Goal: Information Seeking & Learning: Learn about a topic

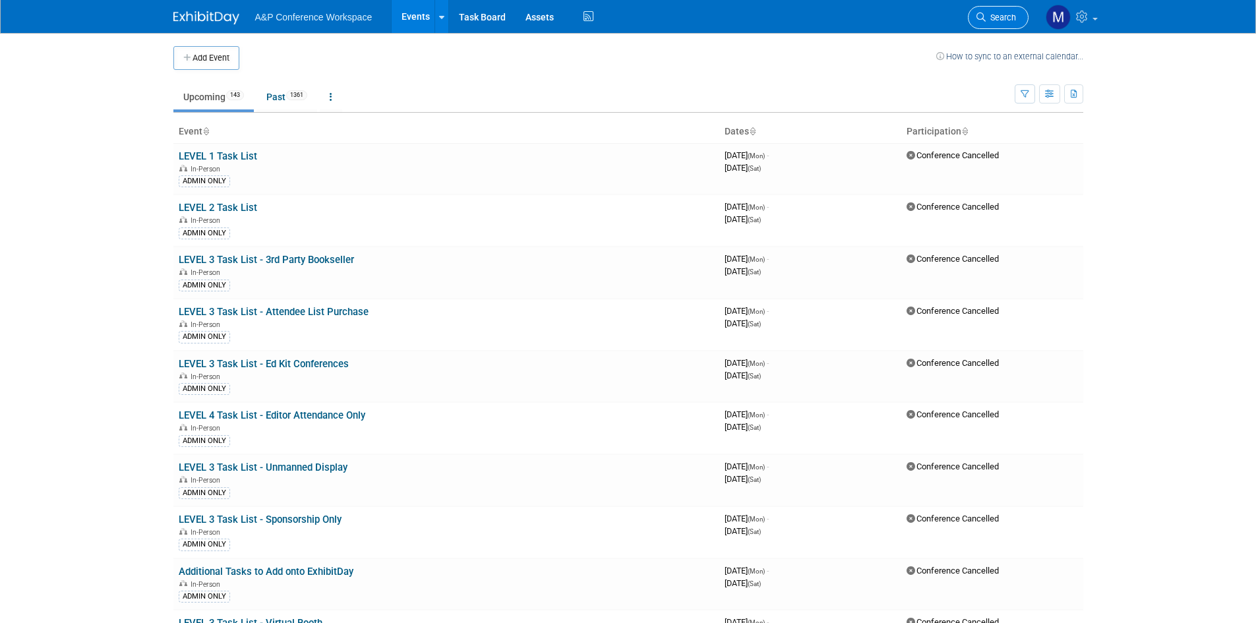
click at [1018, 16] on link "Search" at bounding box center [998, 17] width 61 height 23
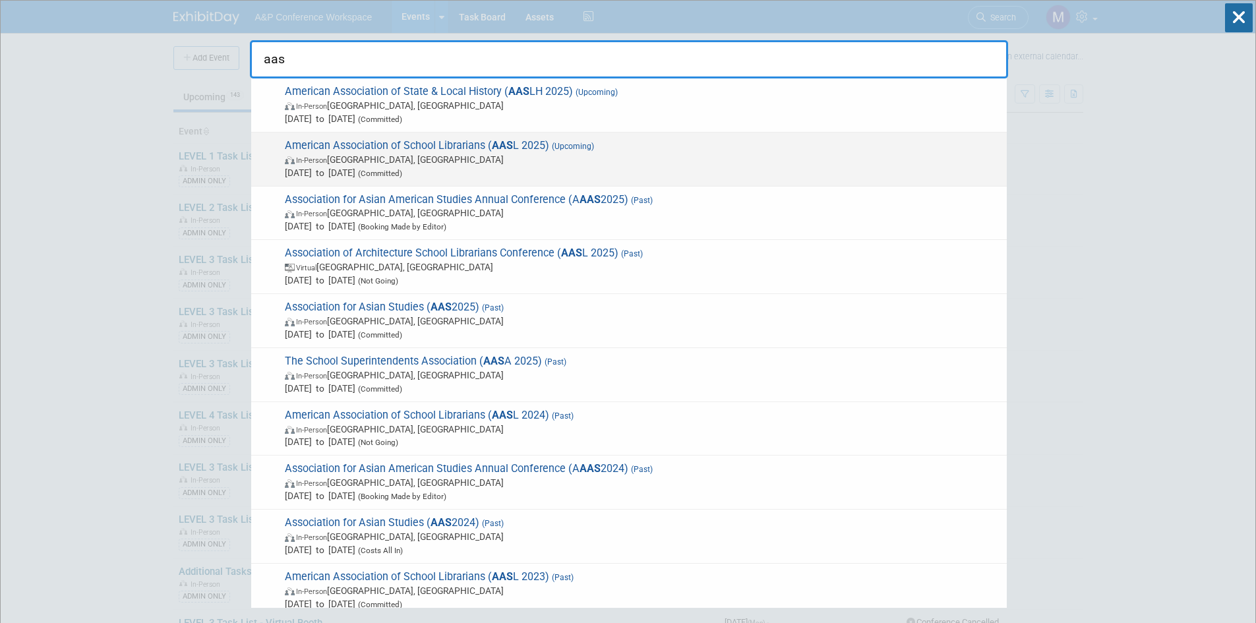
type input "aas"
click at [377, 142] on span "American Association of School Librarians ( AAS L 2025) (Upcoming) In-Person [G…" at bounding box center [640, 159] width 719 height 40
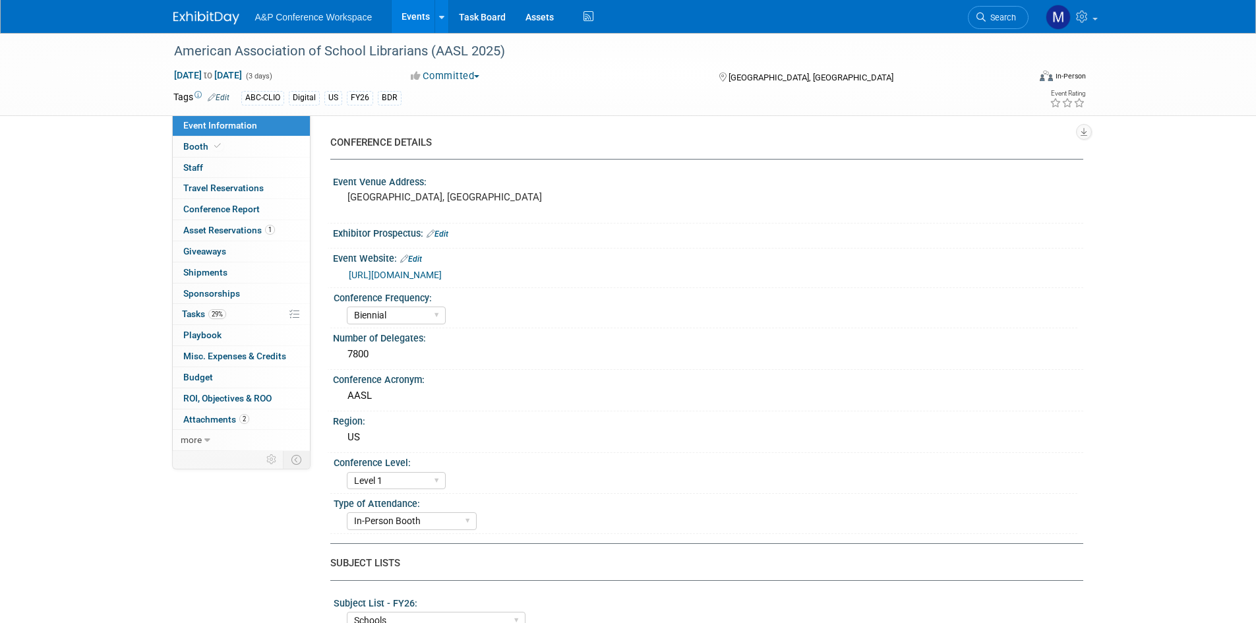
select select "Biennial"
select select "Level 1"
select select "In-Person Booth"
select select "Schools"
select select "Bloomsbury Digital Resources"
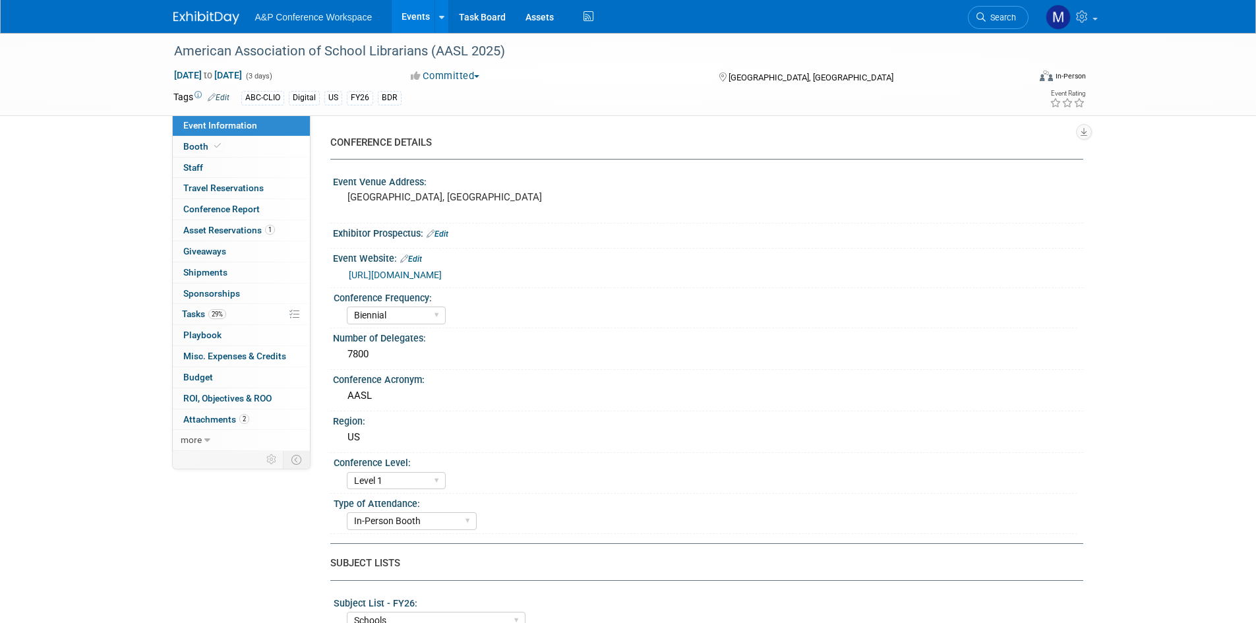
select select "[PERSON_NAME]"
select select "BDR Product Awareness and Trial Generation​"
click at [1008, 16] on span "Search" at bounding box center [1001, 18] width 30 height 10
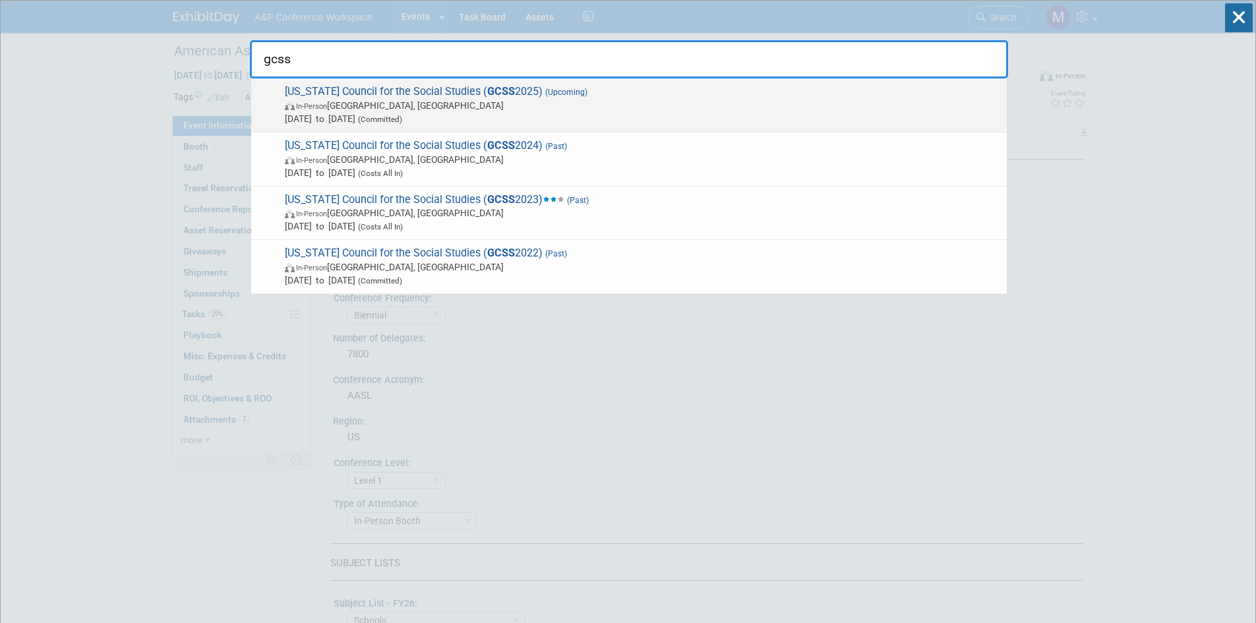
type input "gcss"
click at [392, 89] on span "[US_STATE] Council for the Social Studies ( GCSS 2025) (Upcoming) In-Person [GE…" at bounding box center [640, 105] width 719 height 40
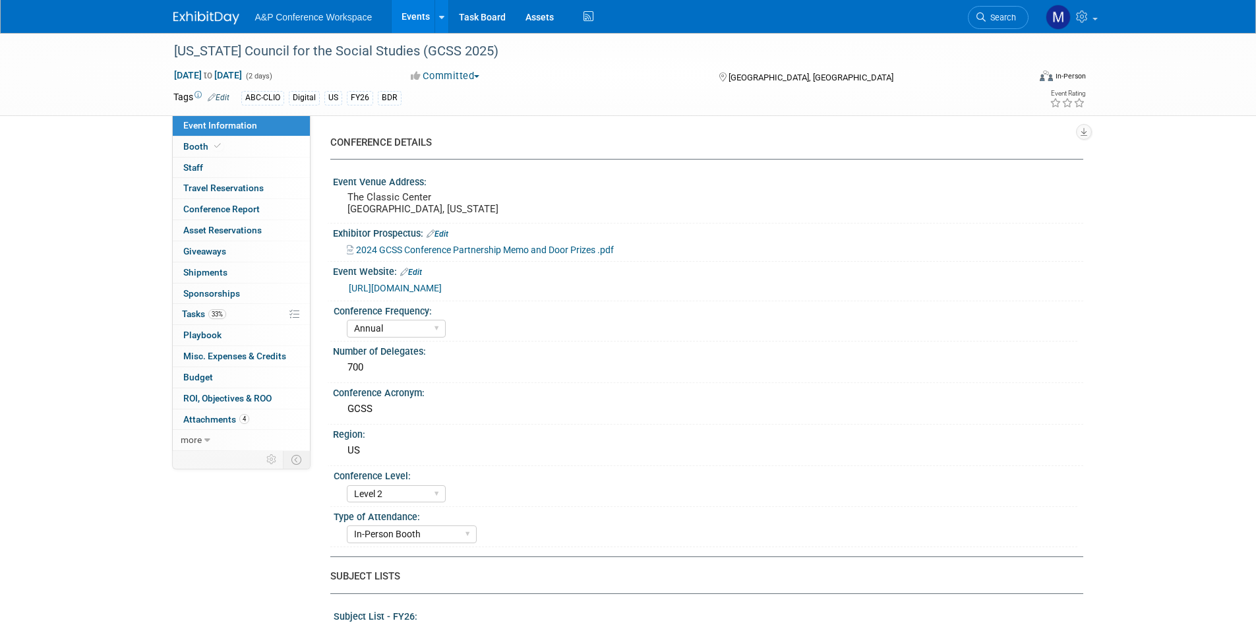
select select "Annual"
select select "Level 2"
select select "In-Person Booth"
select select "Schools"
select select "Bloomsbury Digital Resources"
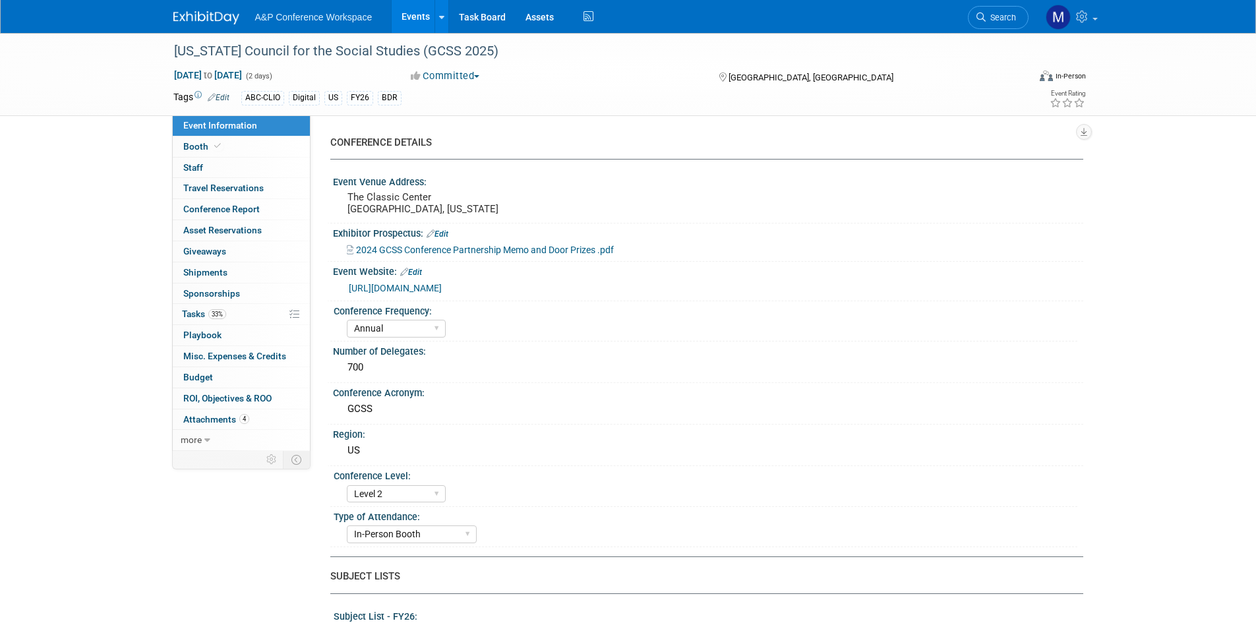
select select "[PERSON_NAME]"
select select "BDR Product Awareness and Trial Generation​"
click at [241, 137] on link "Booth" at bounding box center [241, 147] width 137 height 20
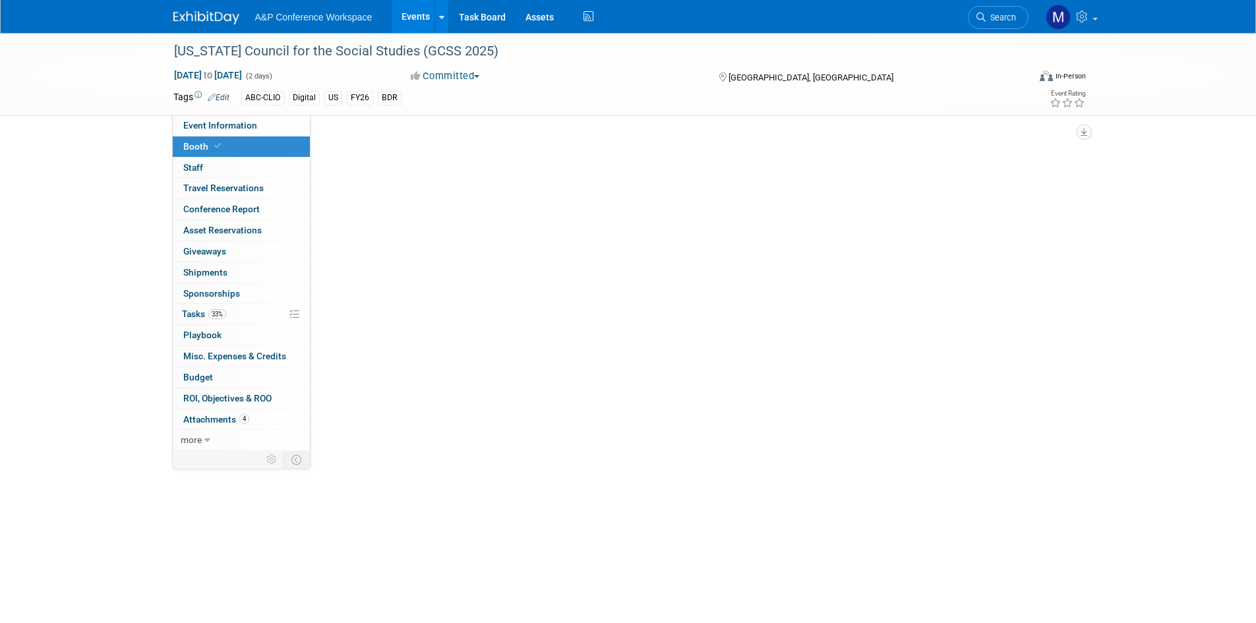
select select "CLDC - Digital/BDR"
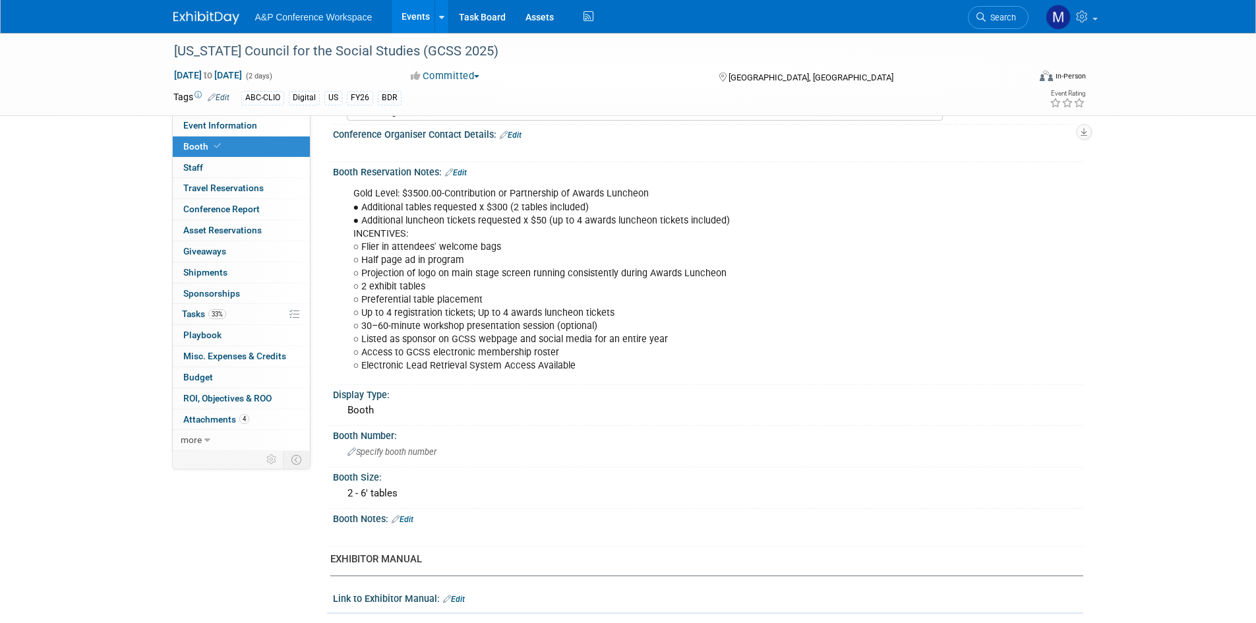
scroll to position [132, 0]
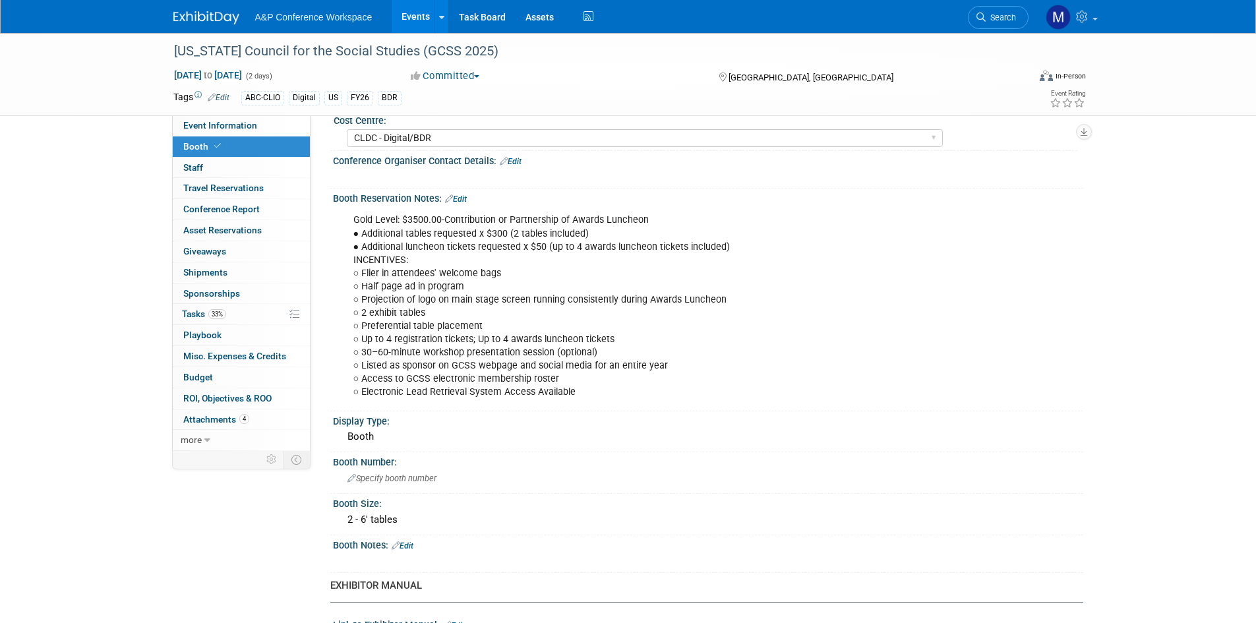
click at [798, 353] on div "Gold Level: $3500.00-Contribution or Partnership of Awards Luncheon ● Additiona…" at bounding box center [641, 306] width 594 height 198
click at [946, 287] on div "Gold Level: $3500.00-Contribution or Partnership of Awards Luncheon ● Additiona…" at bounding box center [646, 306] width 604 height 198
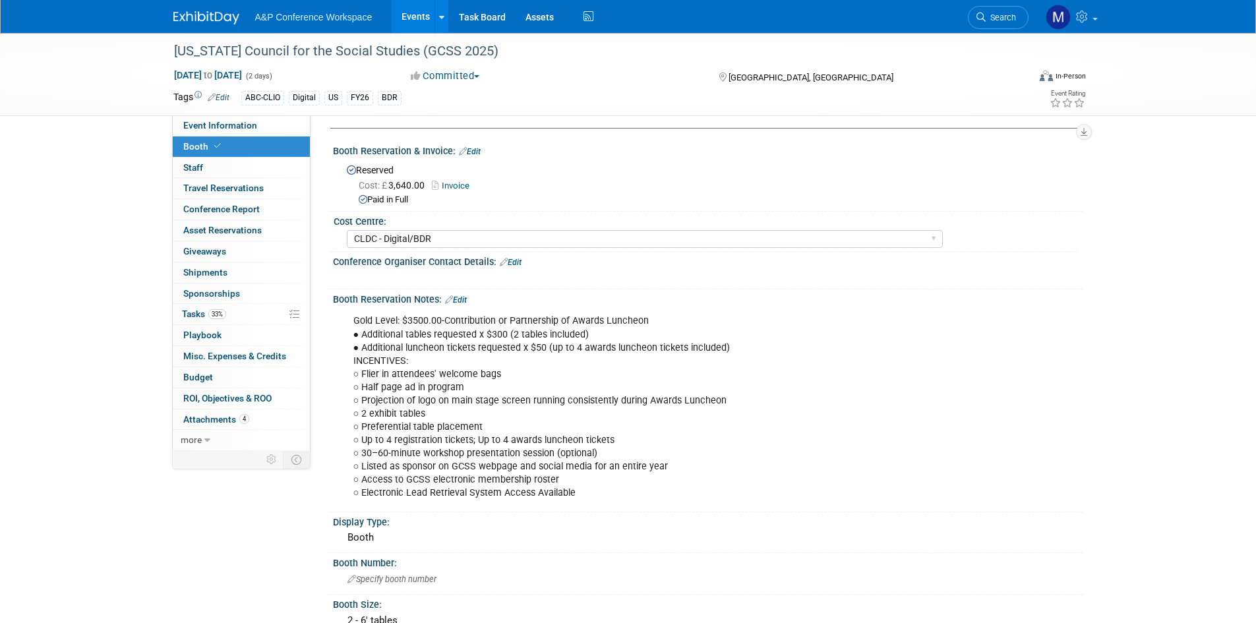
scroll to position [0, 0]
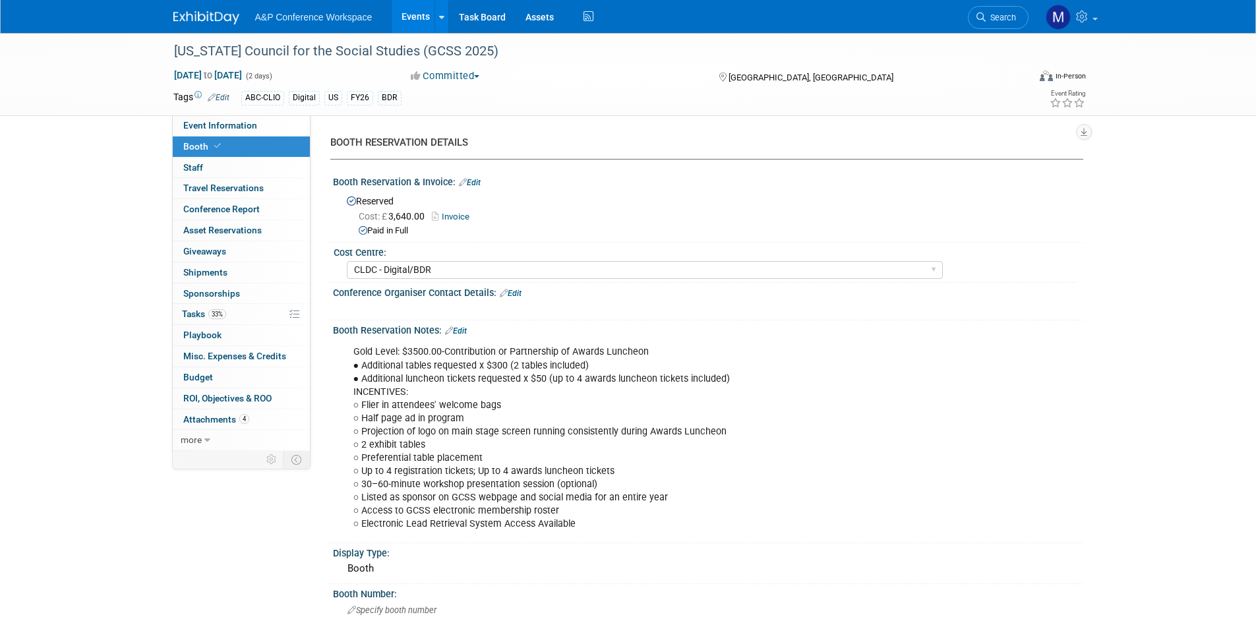
click at [745, 472] on div "Gold Level: $3500.00-Contribution or Partnership of Awards Luncheon ● Additiona…" at bounding box center [641, 438] width 594 height 198
click at [785, 295] on div "Conference Organiser Contact Details: Edit" at bounding box center [708, 291] width 750 height 17
click at [785, 296] on div "Conference Organiser Contact Details: Edit" at bounding box center [708, 291] width 750 height 17
click at [1060, 294] on div "Conference Organiser Contact Details: Edit" at bounding box center [708, 291] width 750 height 17
click at [1078, 272] on div "CONFERENCE DETAILS Event Venue Address: The Classic Center Athens, Georgia Exhi…" at bounding box center [697, 283] width 773 height 336
